Goal: Task Accomplishment & Management: Manage account settings

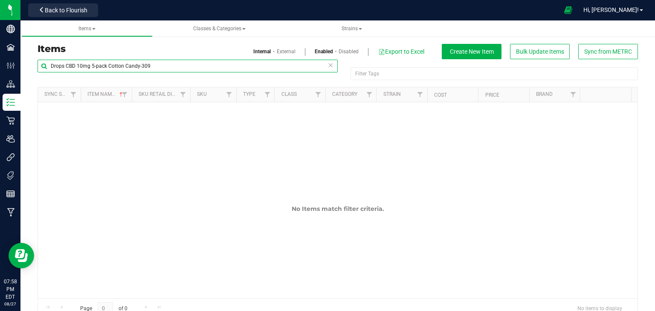
click at [191, 66] on input "Drops CBD 10mg 5-pack Cotton Candy-309" at bounding box center [188, 66] width 300 height 13
type input "5"
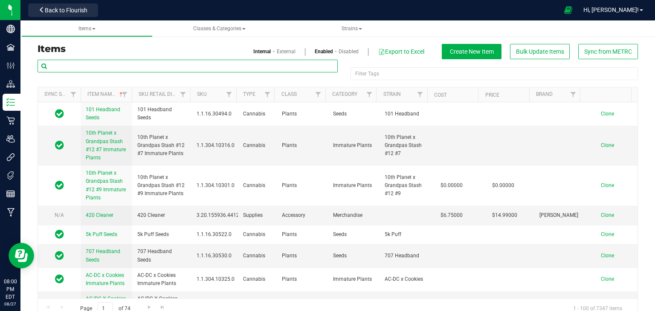
paste input "Gas Prices 3.5g-68"
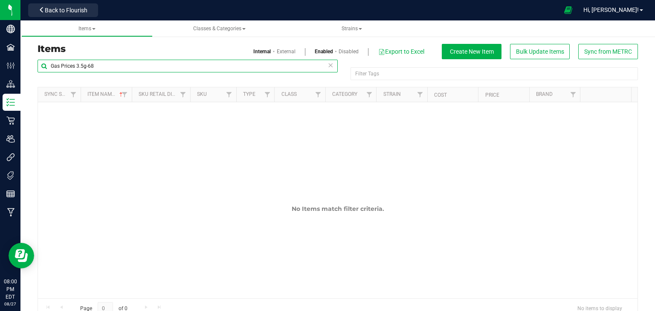
type input "Gas Prices 3.5g-68"
click at [280, 48] on link "External" at bounding box center [286, 52] width 19 height 8
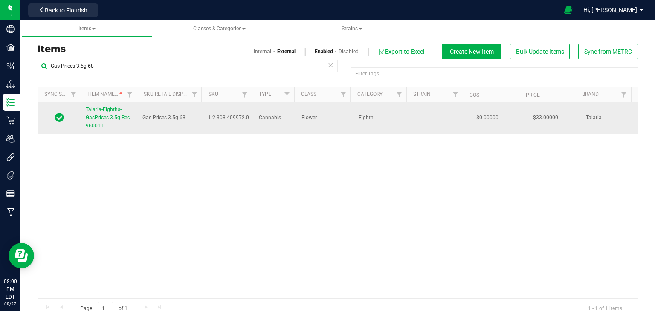
click at [107, 110] on span "Talaria-Eighths-GasPrices-3.5g-Rec-960011" at bounding box center [108, 118] width 45 height 22
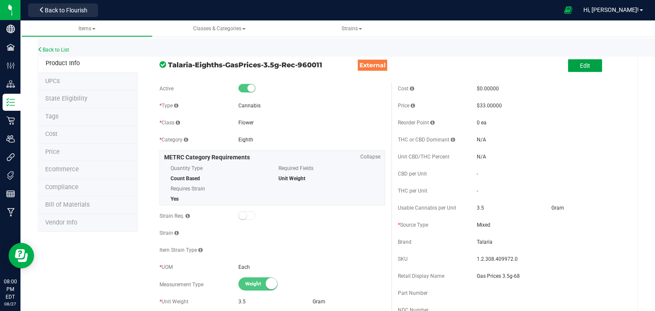
drag, startPoint x: 588, startPoint y: 62, endPoint x: 568, endPoint y: 67, distance: 21.2
click at [588, 62] on button "Edit" at bounding box center [585, 65] width 34 height 13
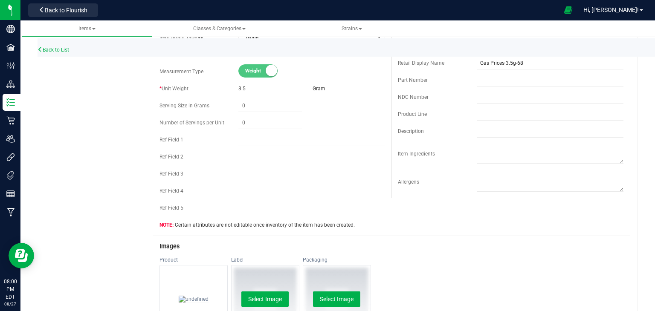
scroll to position [341, 0]
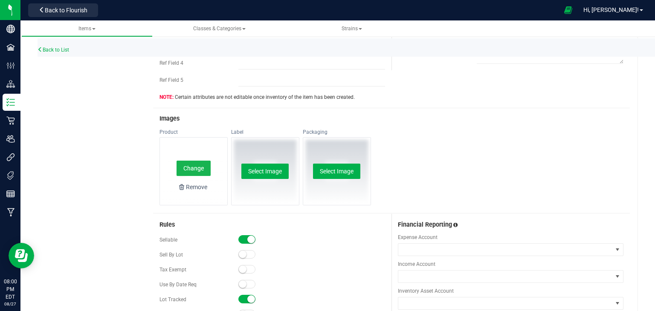
click at [195, 167] on button "Change" at bounding box center [194, 168] width 34 height 15
click at [191, 167] on button "Change" at bounding box center [194, 168] width 34 height 15
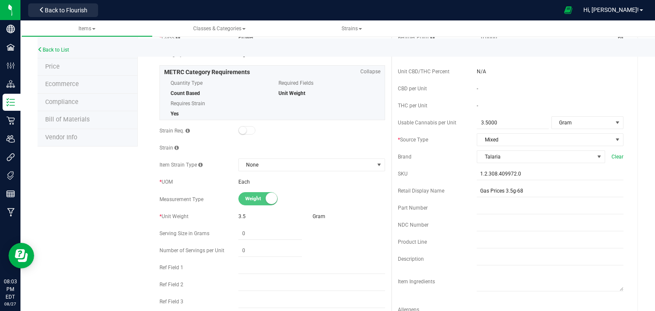
scroll to position [0, 0]
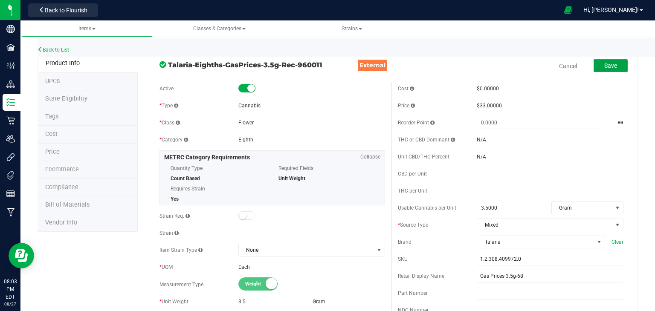
click at [604, 68] on span "Save" at bounding box center [610, 65] width 13 height 7
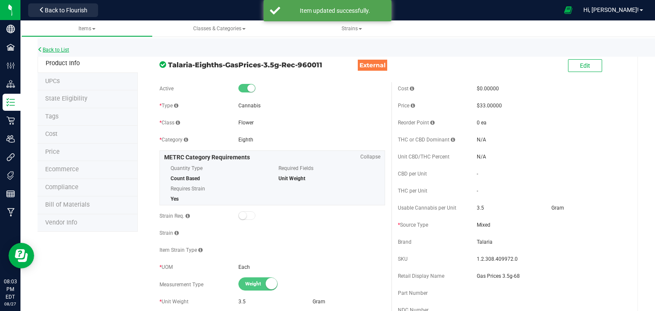
click at [50, 48] on link "Back to List" at bounding box center [54, 50] width 32 height 6
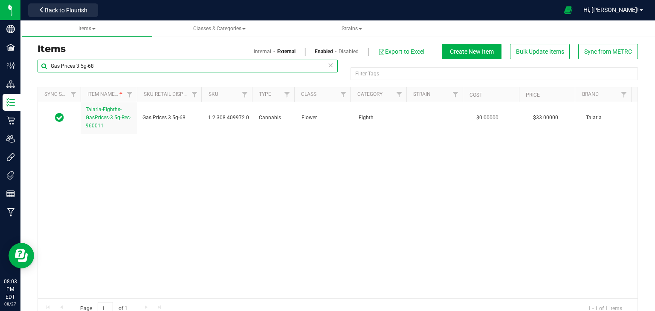
click at [97, 67] on input "Gas Prices 3.5g-68" at bounding box center [188, 66] width 300 height 13
paste input "Miss Bliss 3.5g-1"
type input "Miss Bliss 3.5g-1"
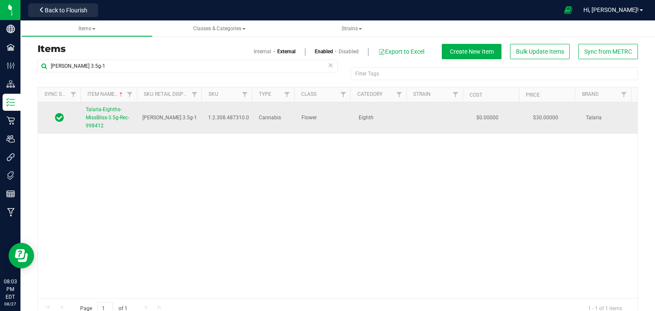
click at [102, 116] on span "Talaria-Eighths-MissBliss-3.5g-Rec-998412" at bounding box center [107, 118] width 43 height 22
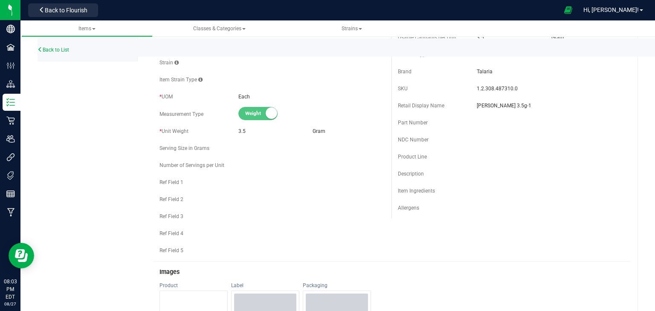
scroll to position [298, 0]
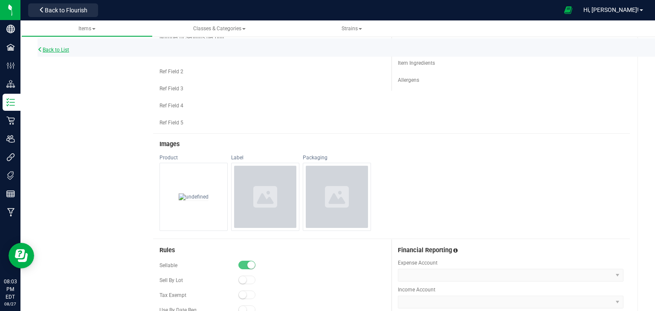
click at [46, 47] on link "Back to List" at bounding box center [54, 50] width 32 height 6
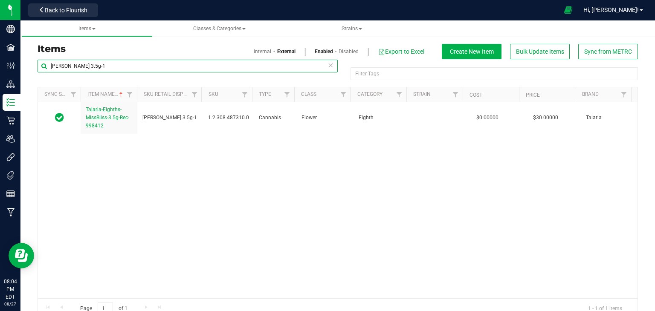
click at [84, 70] on input "Miss Bliss 3.5g-1" at bounding box center [188, 66] width 300 height 13
paste input "Gas Prices 3.5g-68"
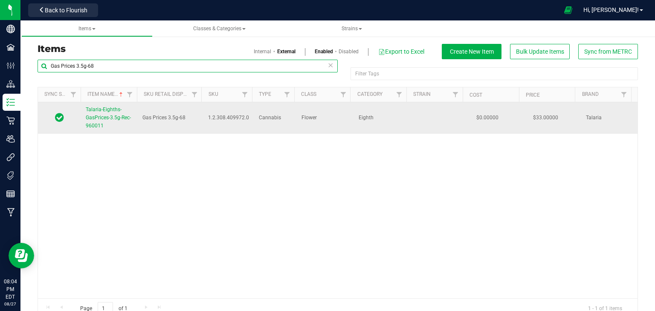
type input "Gas Prices 3.5g-68"
click at [110, 113] on link "Talaria-Eighths-GasPrices-3.5g-Rec-960011" at bounding box center [109, 118] width 46 height 25
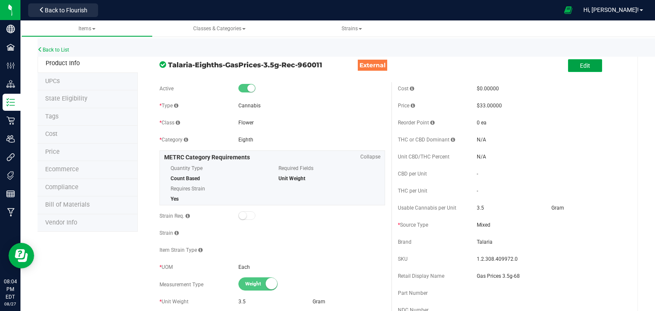
click at [580, 70] on button "Edit" at bounding box center [585, 65] width 34 height 13
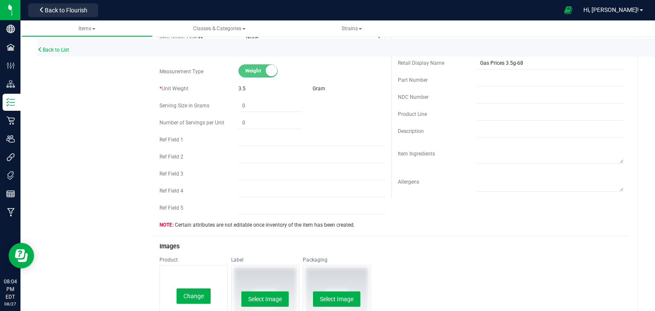
scroll to position [341, 0]
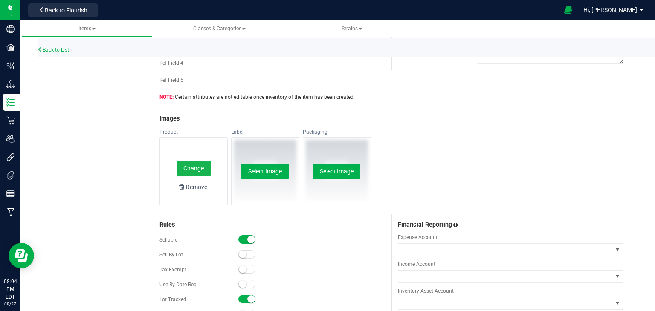
click at [192, 168] on button "Change" at bounding box center [194, 168] width 34 height 15
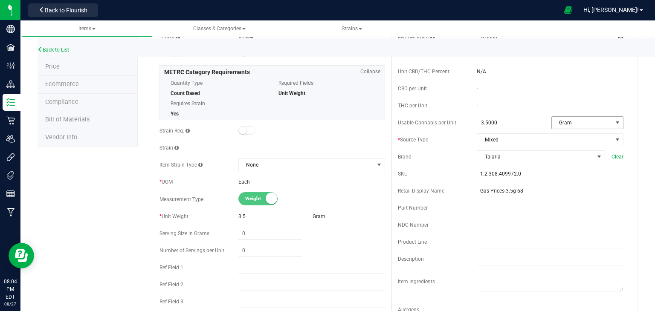
scroll to position [0, 0]
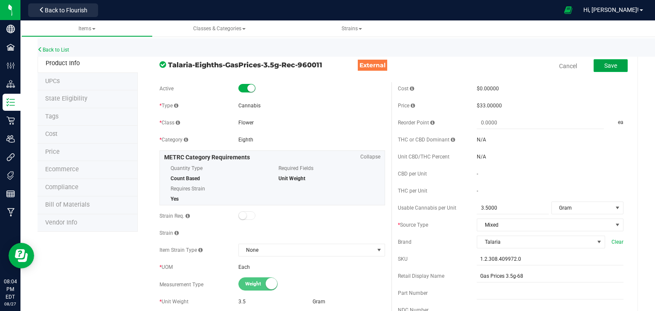
click at [615, 66] on button "Save" at bounding box center [611, 65] width 34 height 13
click at [58, 51] on link "Back to List" at bounding box center [54, 50] width 32 height 6
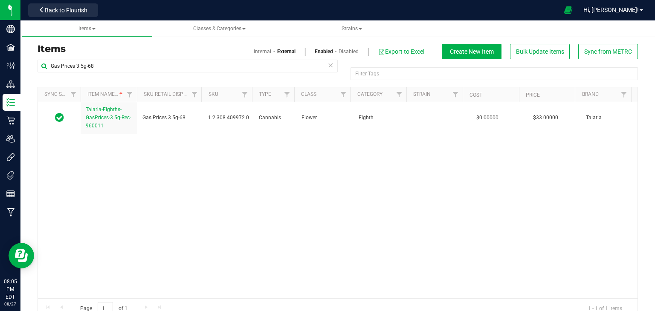
click at [85, 57] on div "Items Internal External Enabled Disabled Export to Excel Create New Item Bulk U…" at bounding box center [337, 51] width 613 height 15
click at [84, 71] on input "Gas Prices 3.5g-68" at bounding box center [188, 66] width 300 height 13
click at [84, 65] on input "Gas Prices 3.5g-68" at bounding box center [188, 66] width 300 height 13
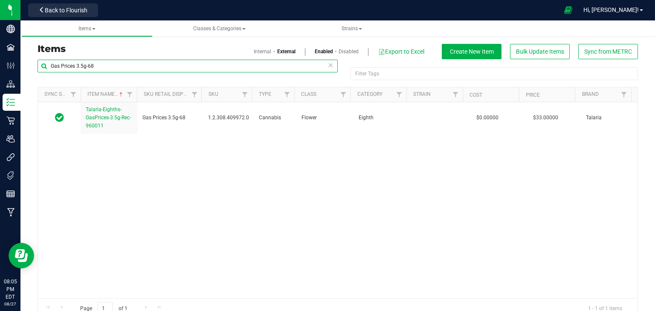
paste input "rape Pie Disposable Vape 0.5g-246"
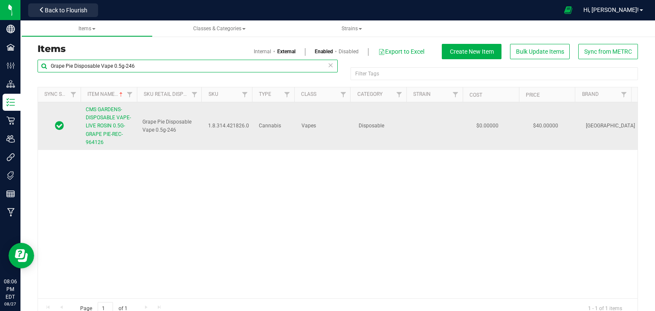
type input "Grape Pie Disposable Vape 0.5g-246"
click at [92, 127] on span "CMS GARDENS-DISPOSABLE VAPE-LIVE ROSIN 0.5G-GRAPE PIE-REC-964126" at bounding box center [108, 126] width 45 height 39
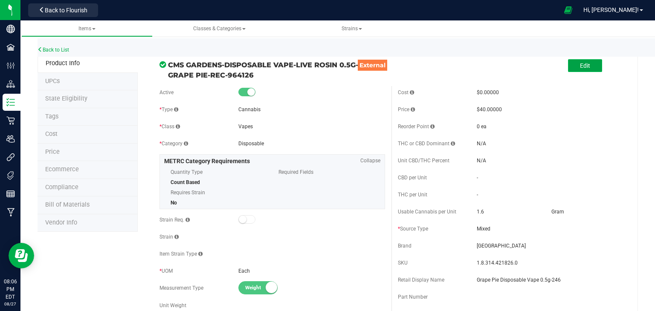
click at [587, 67] on button "Edit" at bounding box center [585, 65] width 34 height 13
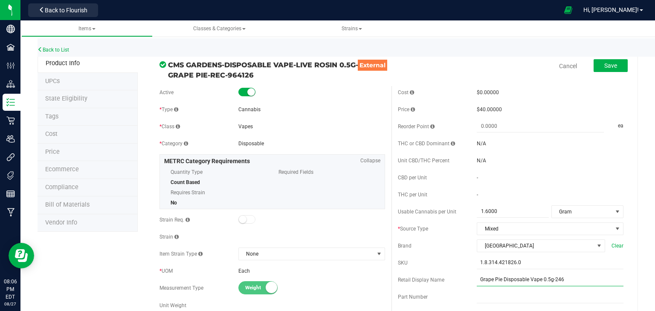
click at [495, 277] on input "Grape Pie Disposable Vape 0.5g-246" at bounding box center [550, 280] width 147 height 13
type input "Grape Pie Live Rosin Disposable Vape 0.5g-246"
click at [605, 64] on span "Save" at bounding box center [610, 65] width 13 height 7
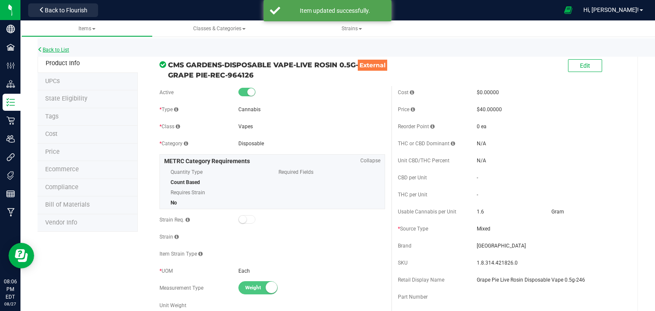
click at [49, 49] on link "Back to List" at bounding box center [54, 50] width 32 height 6
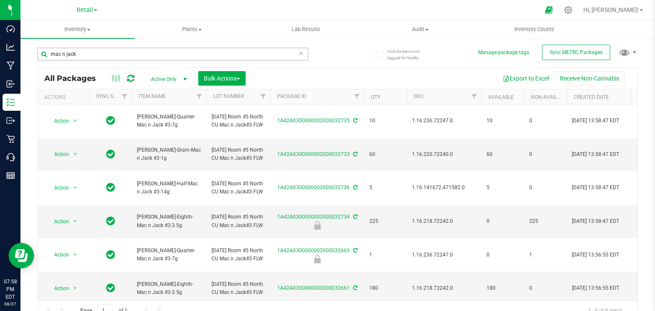
scroll to position [0, 5]
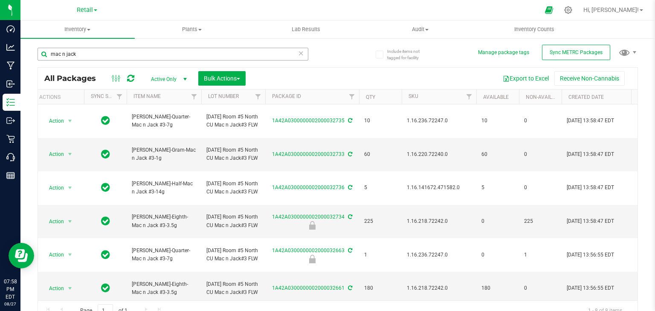
click at [106, 52] on input "mac n jack" at bounding box center [173, 54] width 271 height 13
type input "5516"
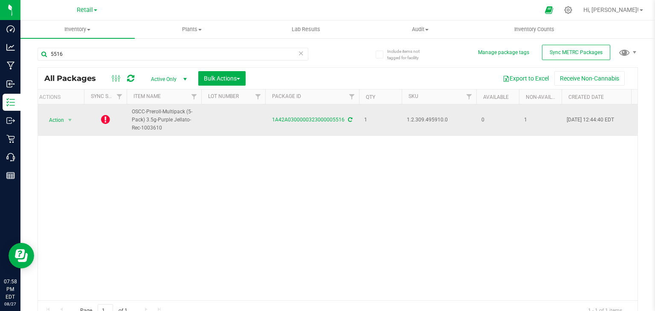
click at [107, 122] on icon at bounding box center [105, 119] width 9 height 10
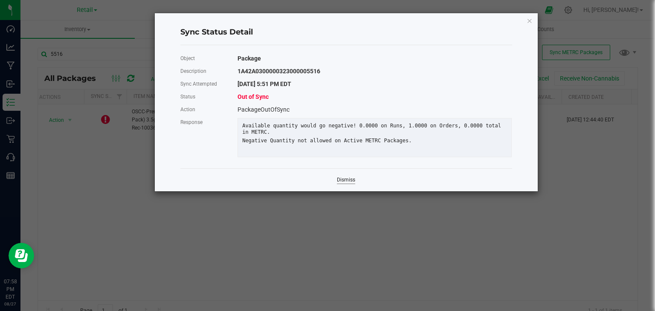
click at [351, 184] on link "Dismiss" at bounding box center [346, 180] width 18 height 7
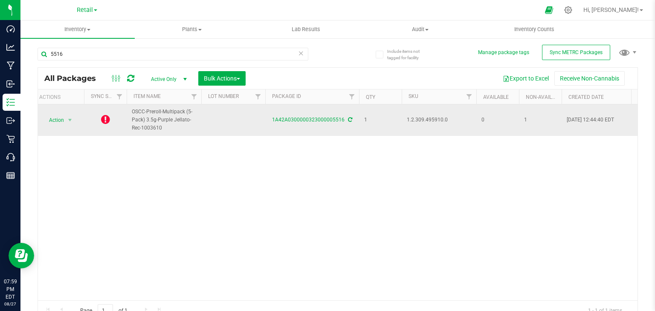
click at [348, 120] on icon at bounding box center [350, 119] width 4 height 5
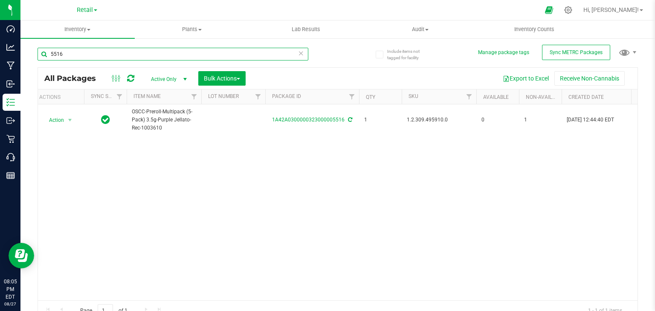
click at [117, 49] on input "5516" at bounding box center [173, 54] width 271 height 13
